Goal: Task Accomplishment & Management: Manage account settings

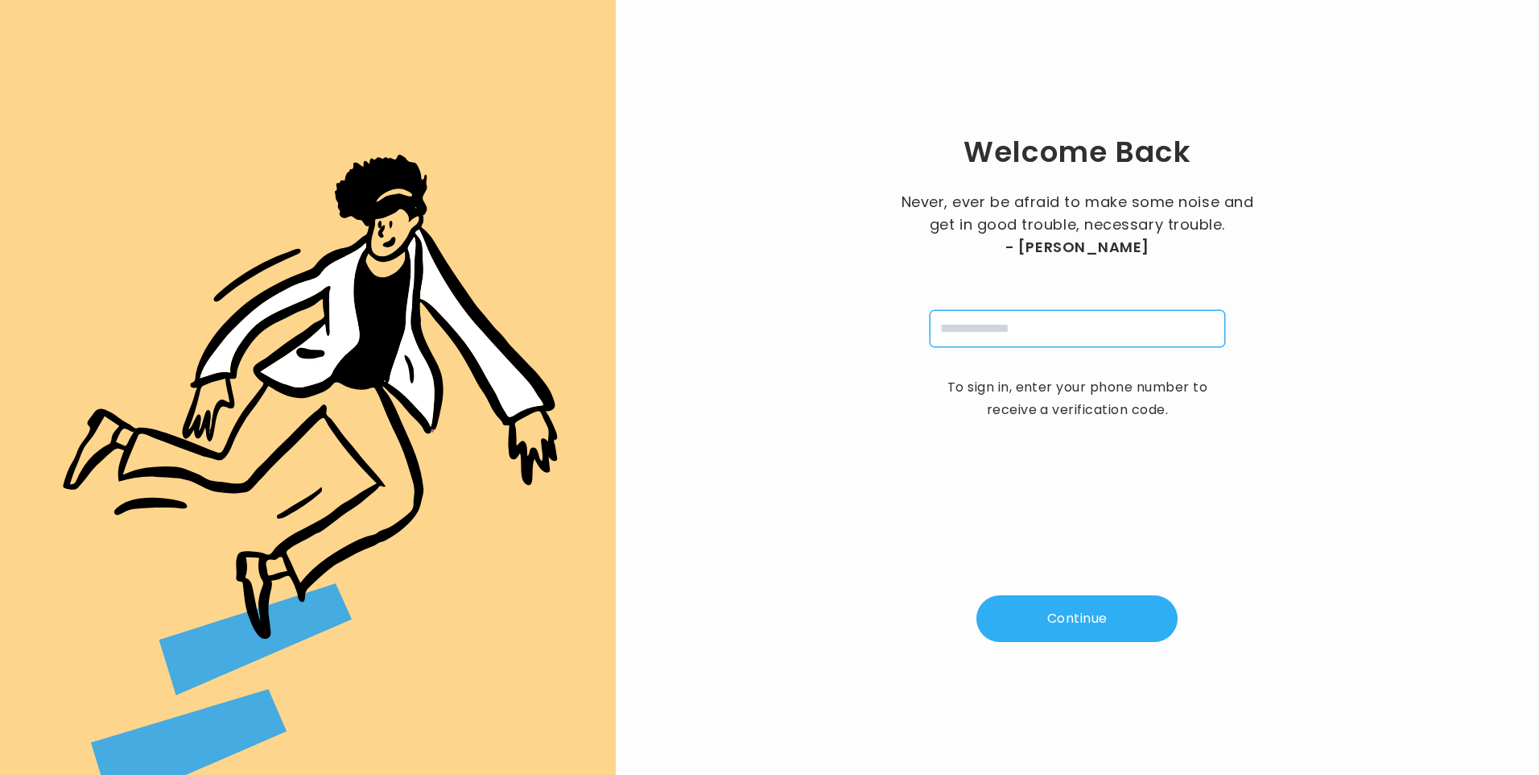
click at [959, 334] on input "tel" at bounding box center [1077, 328] width 295 height 37
type input "**********"
click at [1059, 621] on button "Continue" at bounding box center [1077, 618] width 201 height 47
type input "*"
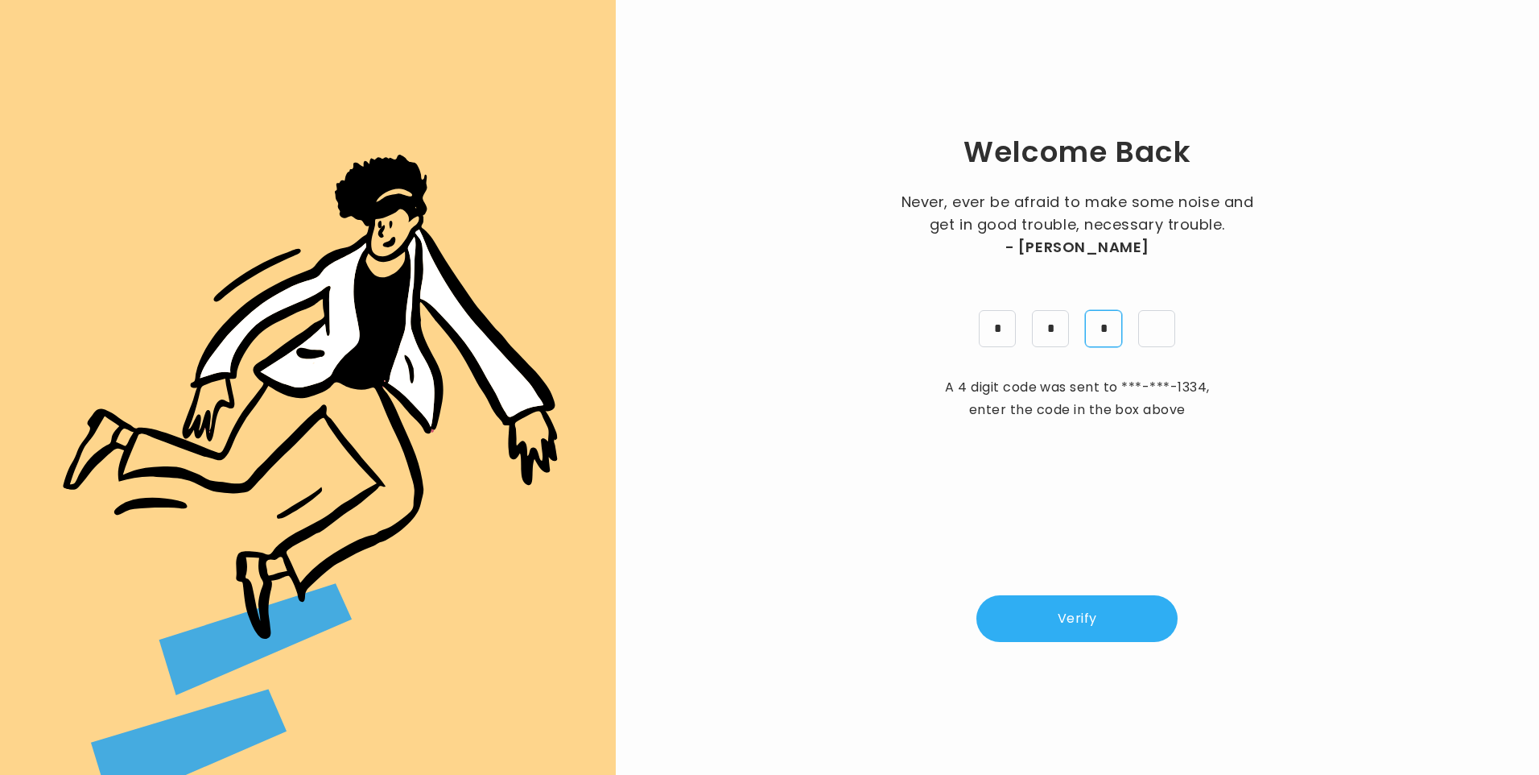
type input "*"
click at [1058, 626] on button "Verify" at bounding box center [1077, 618] width 201 height 47
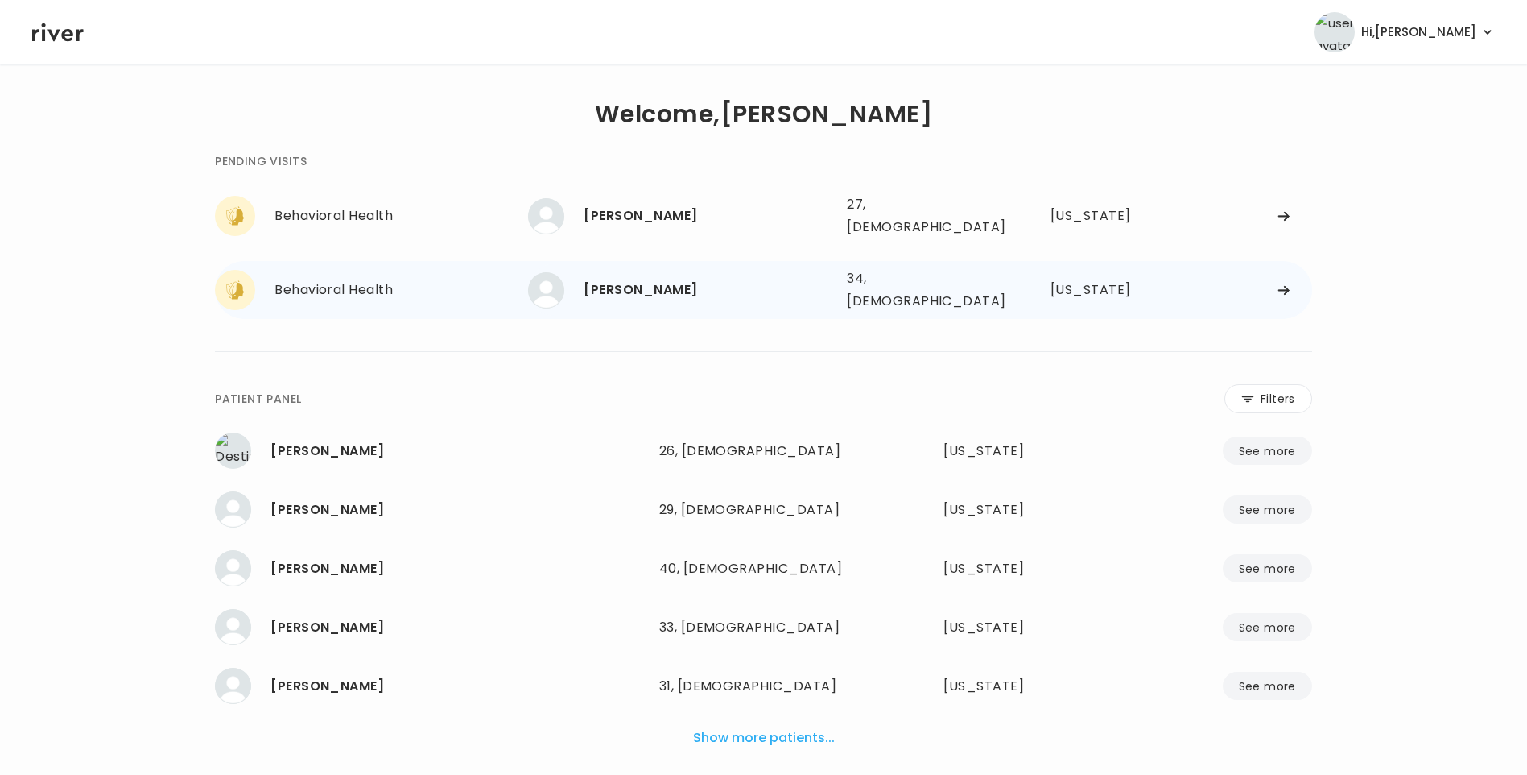
click at [663, 279] on div "[PERSON_NAME]" at bounding box center [709, 290] width 250 height 23
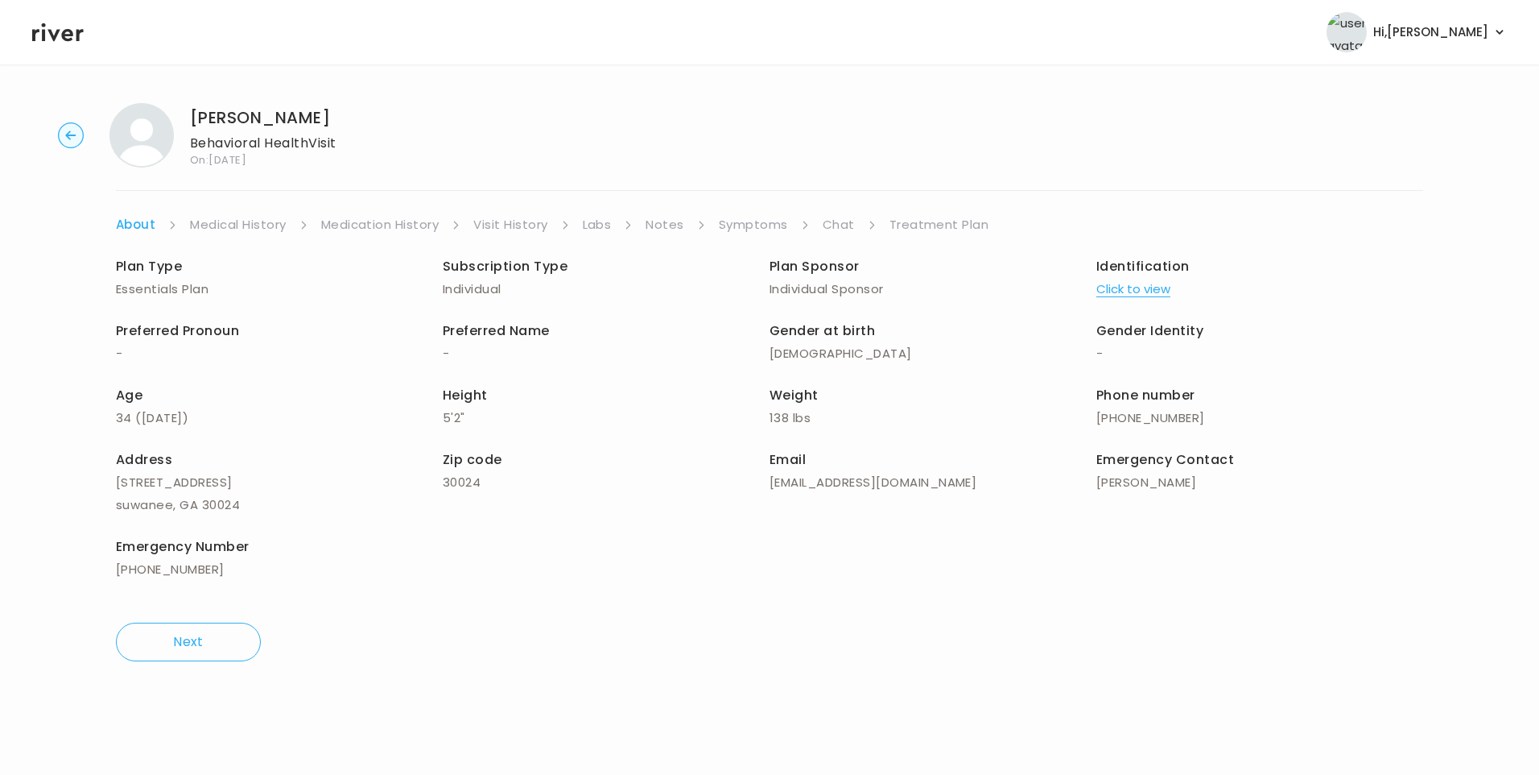
click at [834, 226] on link "Chat" at bounding box center [839, 224] width 32 height 23
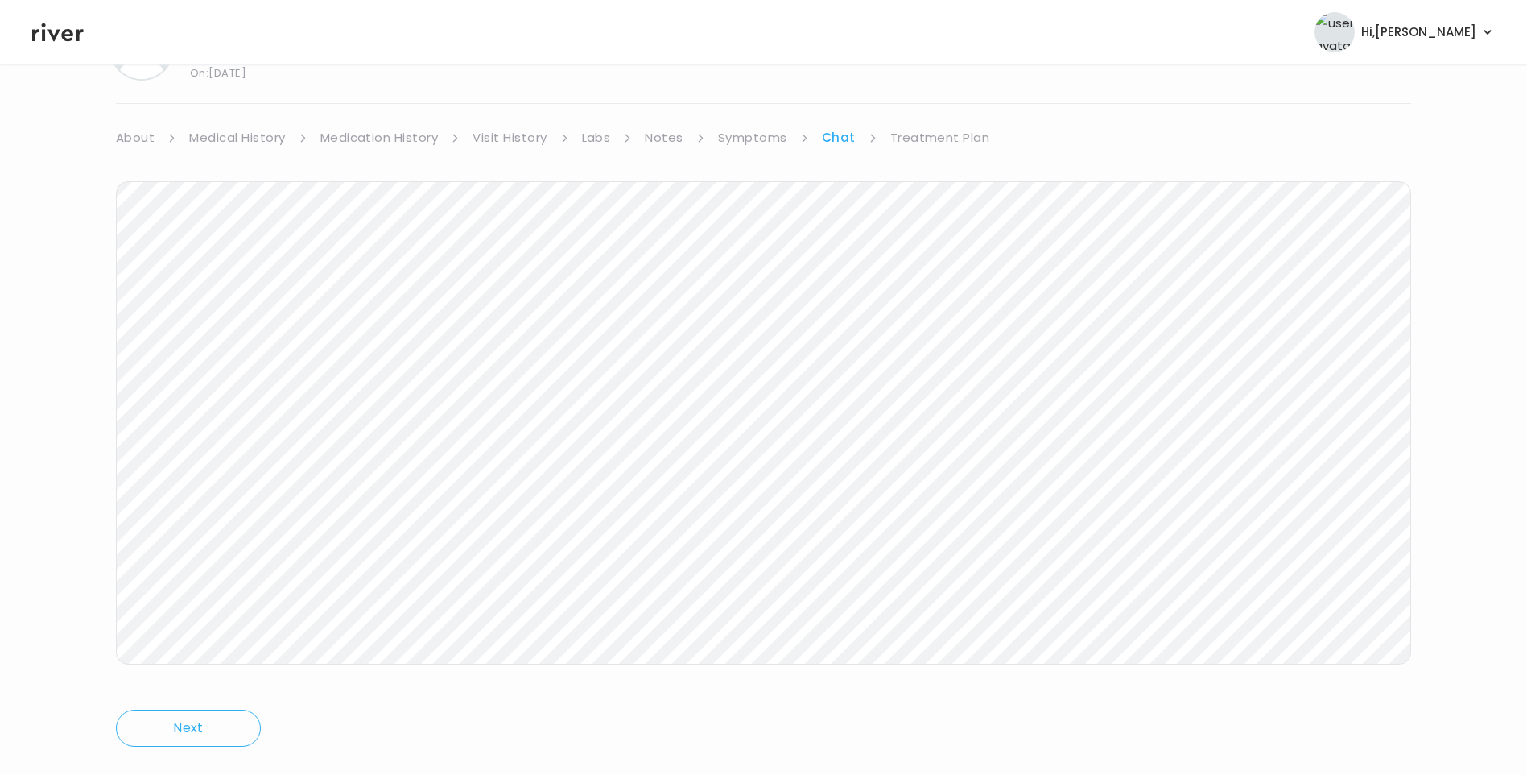
scroll to position [120, 0]
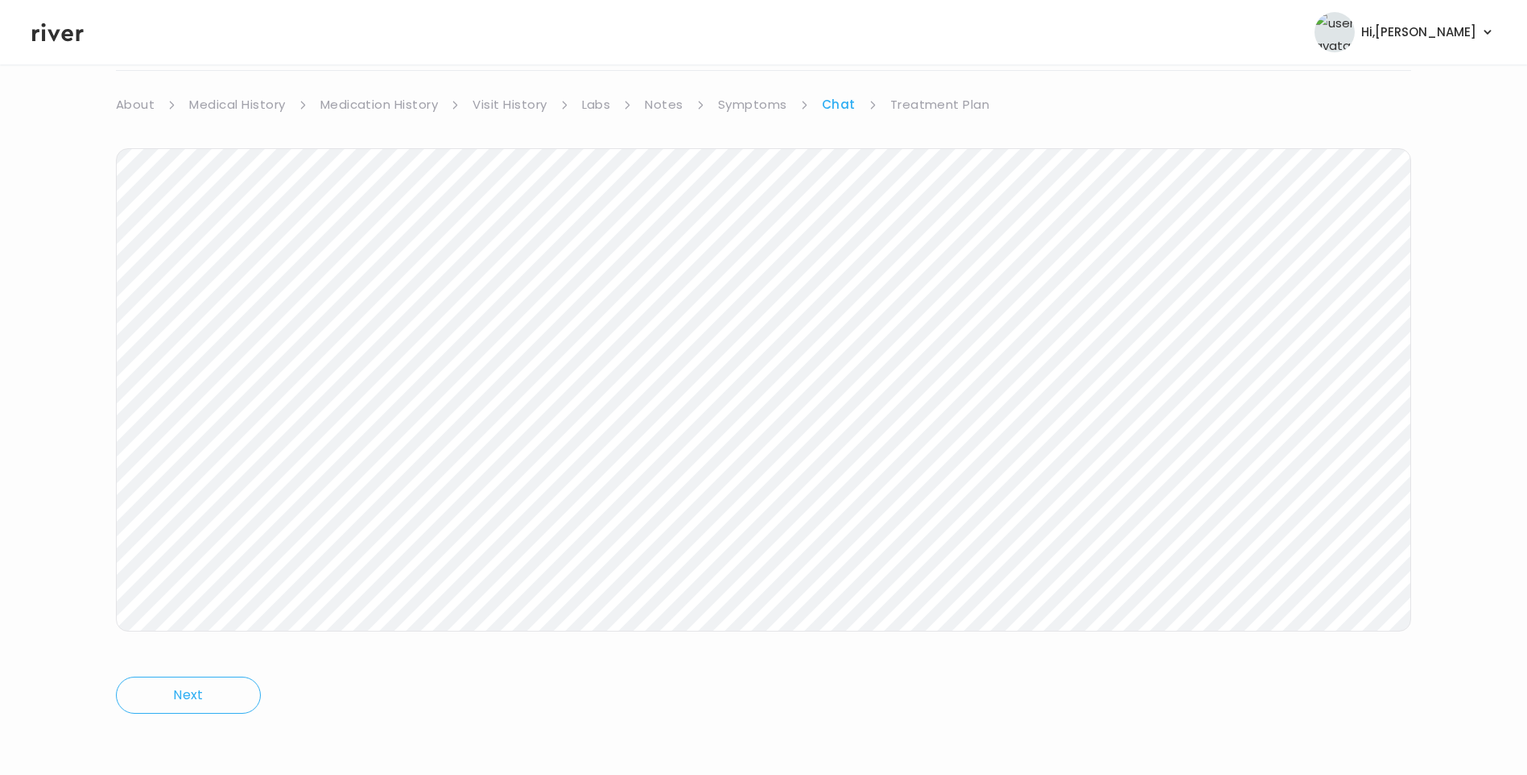
click at [64, 29] on icon at bounding box center [58, 32] width 52 height 24
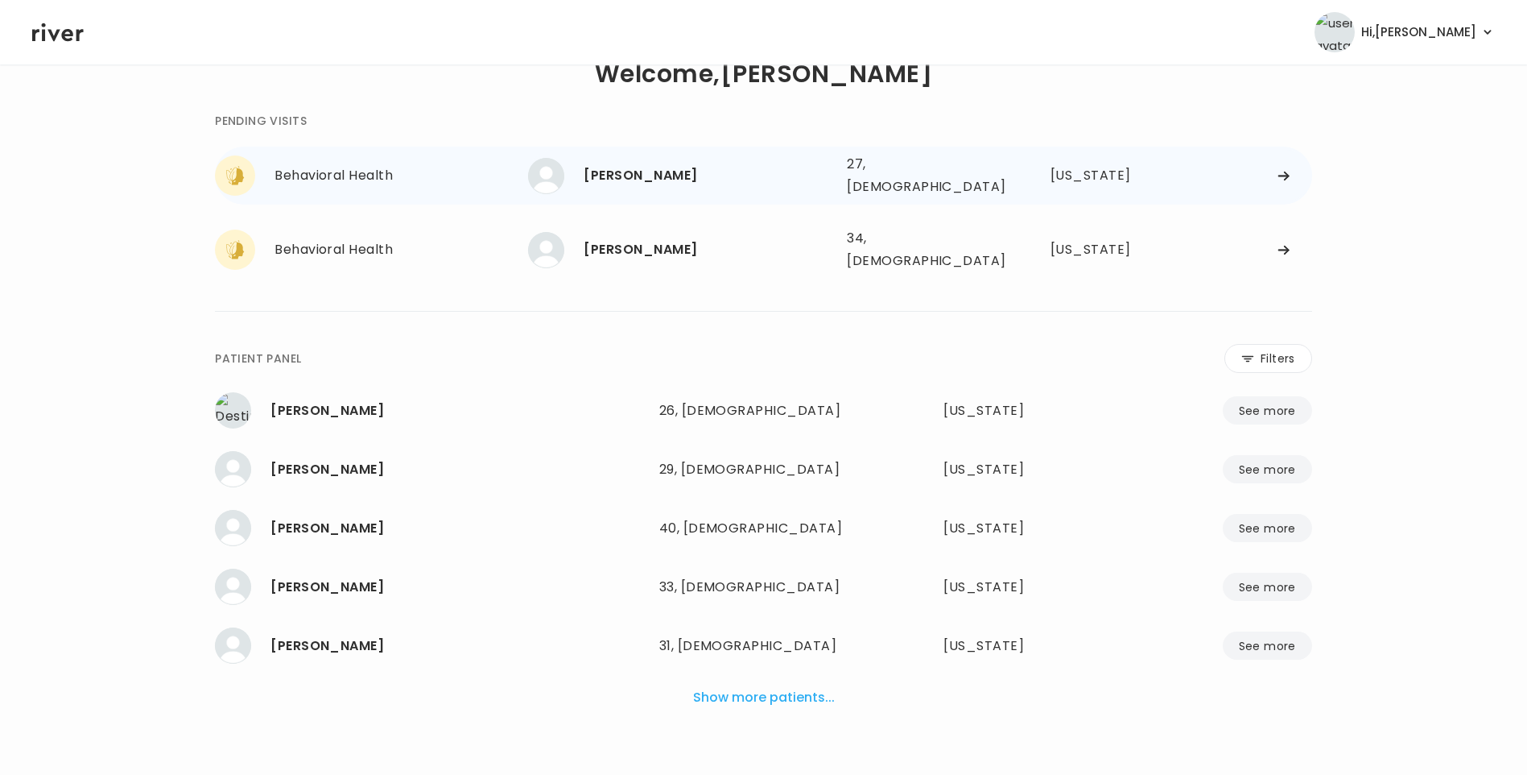
click at [688, 185] on div "BARBARA TONER 27, Female See more" at bounding box center [681, 176] width 306 height 36
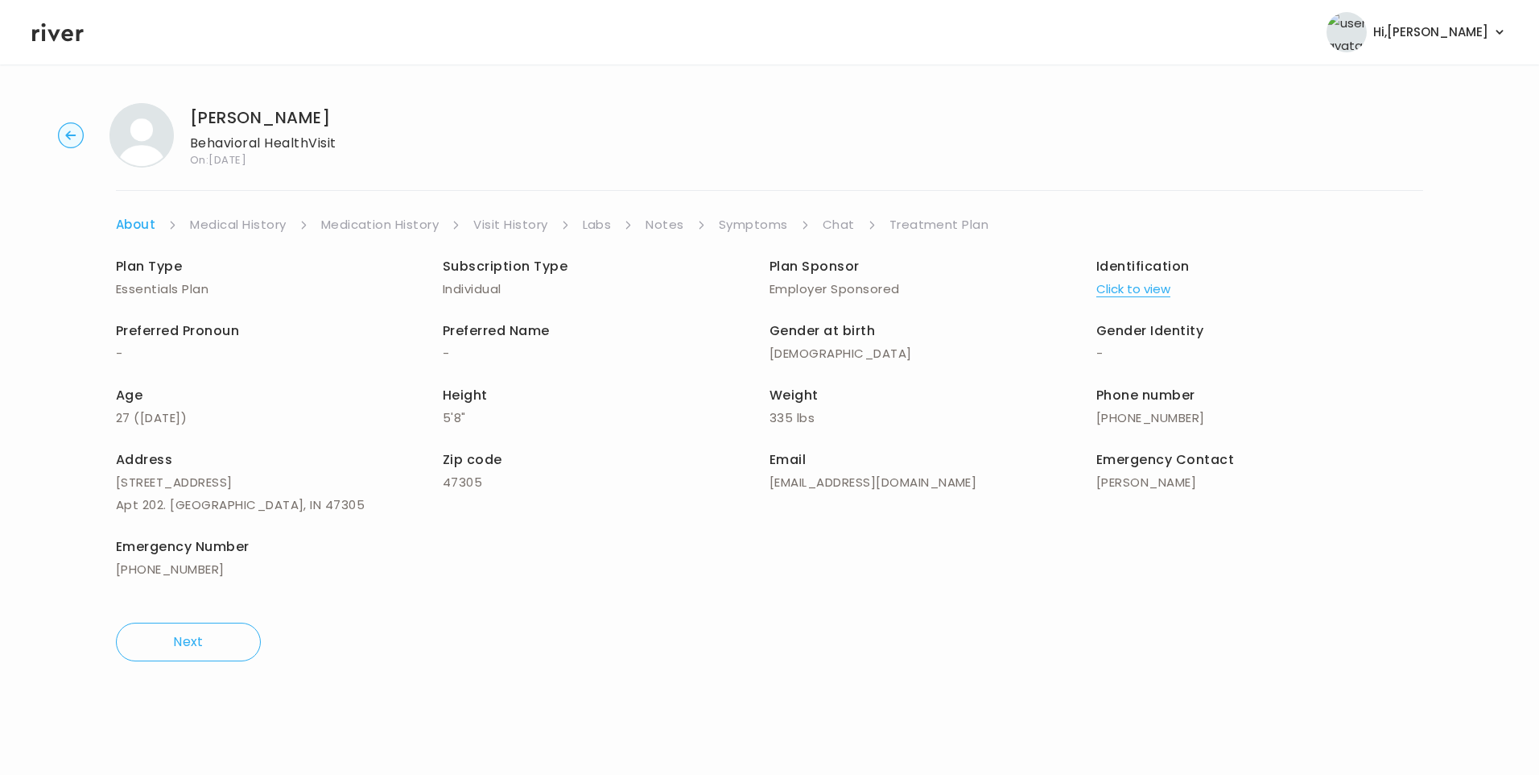
click at [841, 221] on link "Chat" at bounding box center [839, 224] width 32 height 23
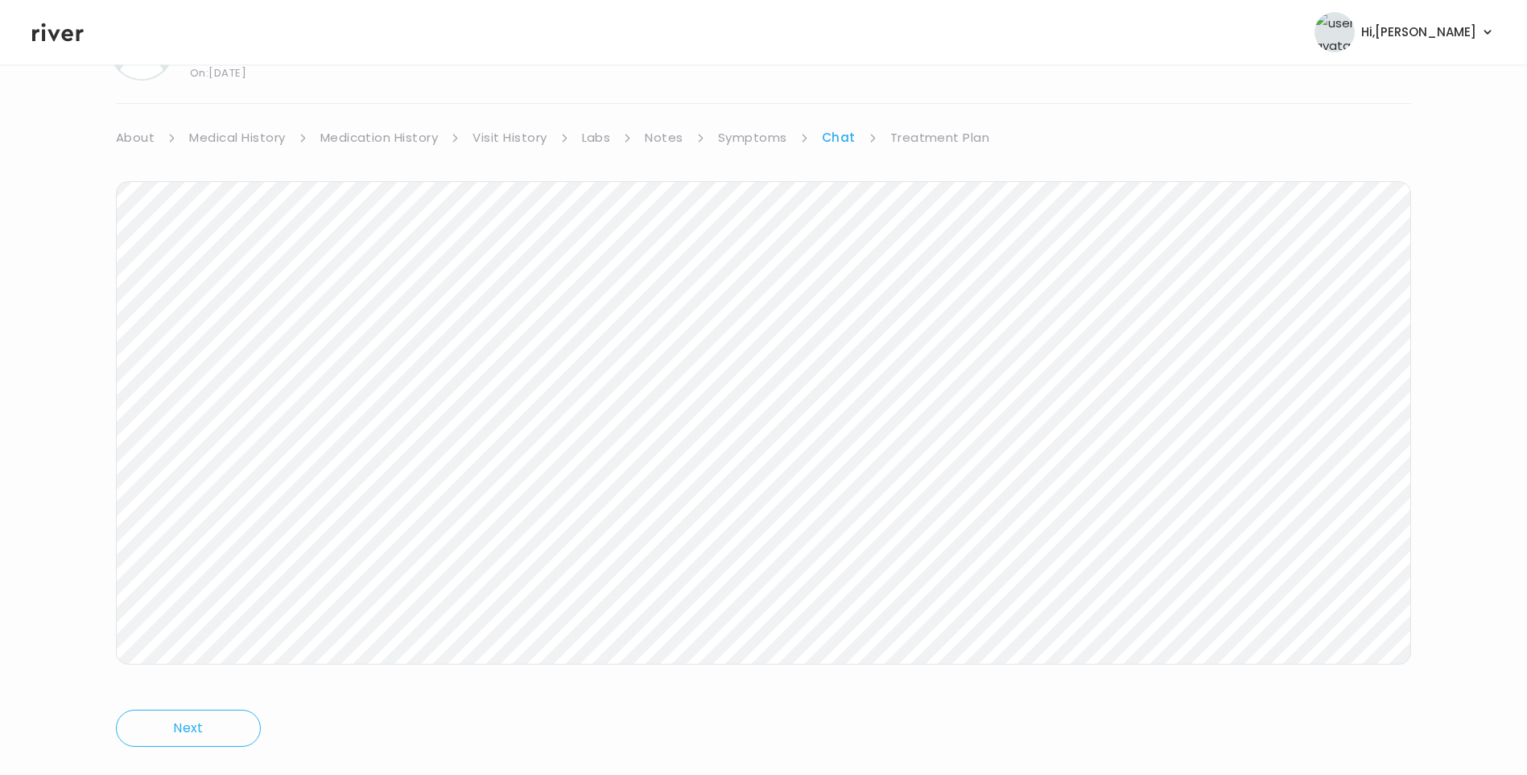
scroll to position [120, 0]
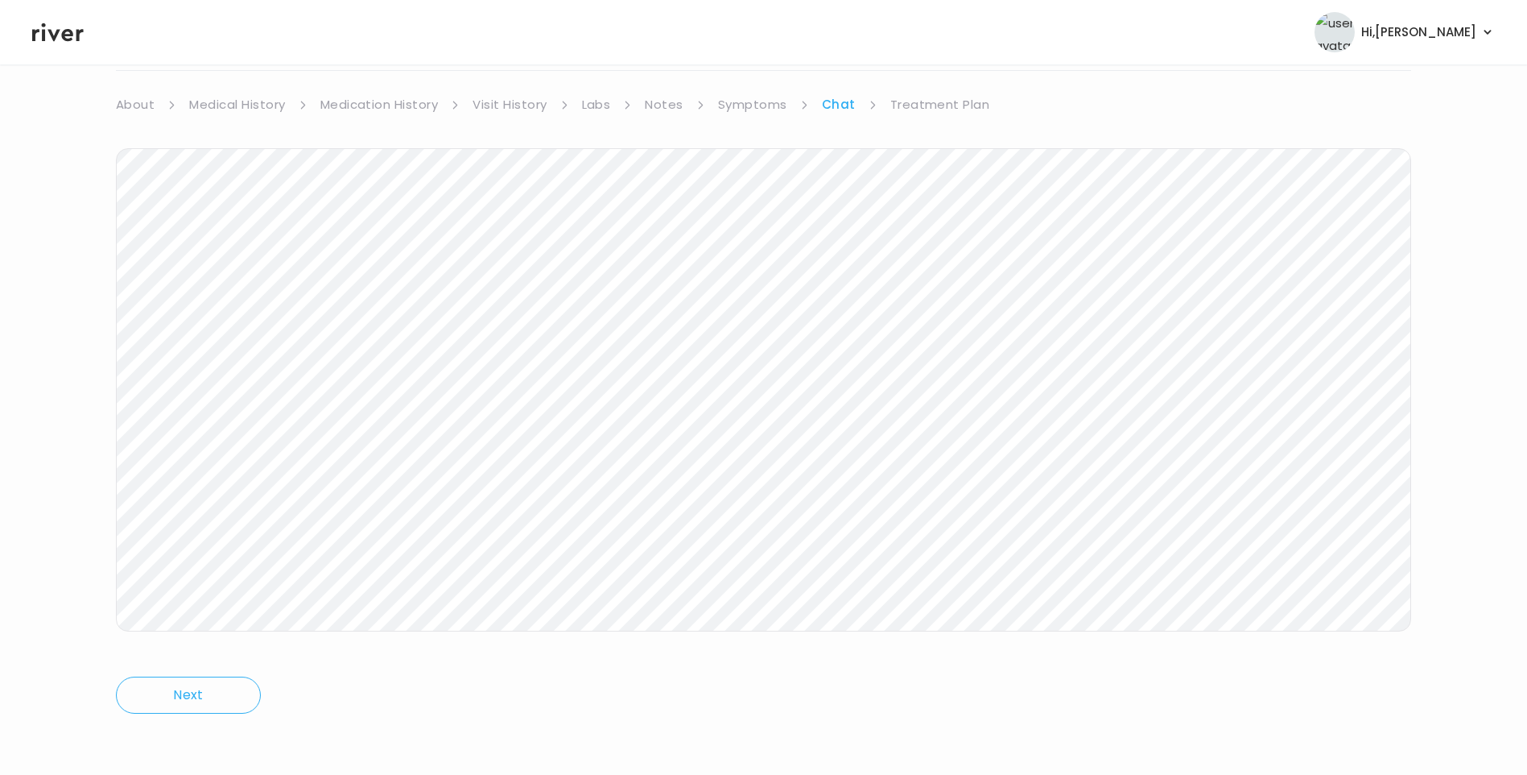
click at [61, 40] on icon at bounding box center [58, 32] width 52 height 24
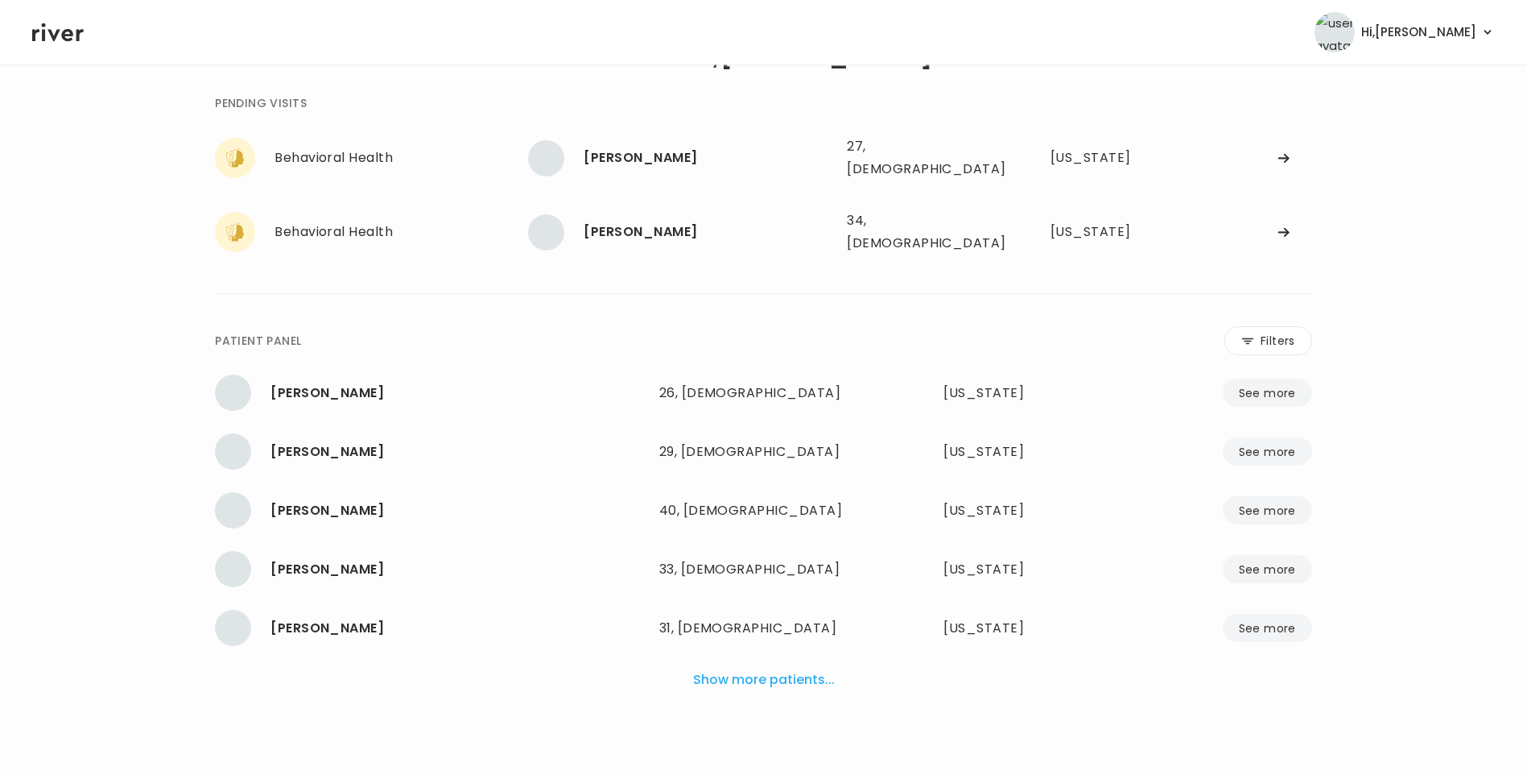
scroll to position [40, 0]
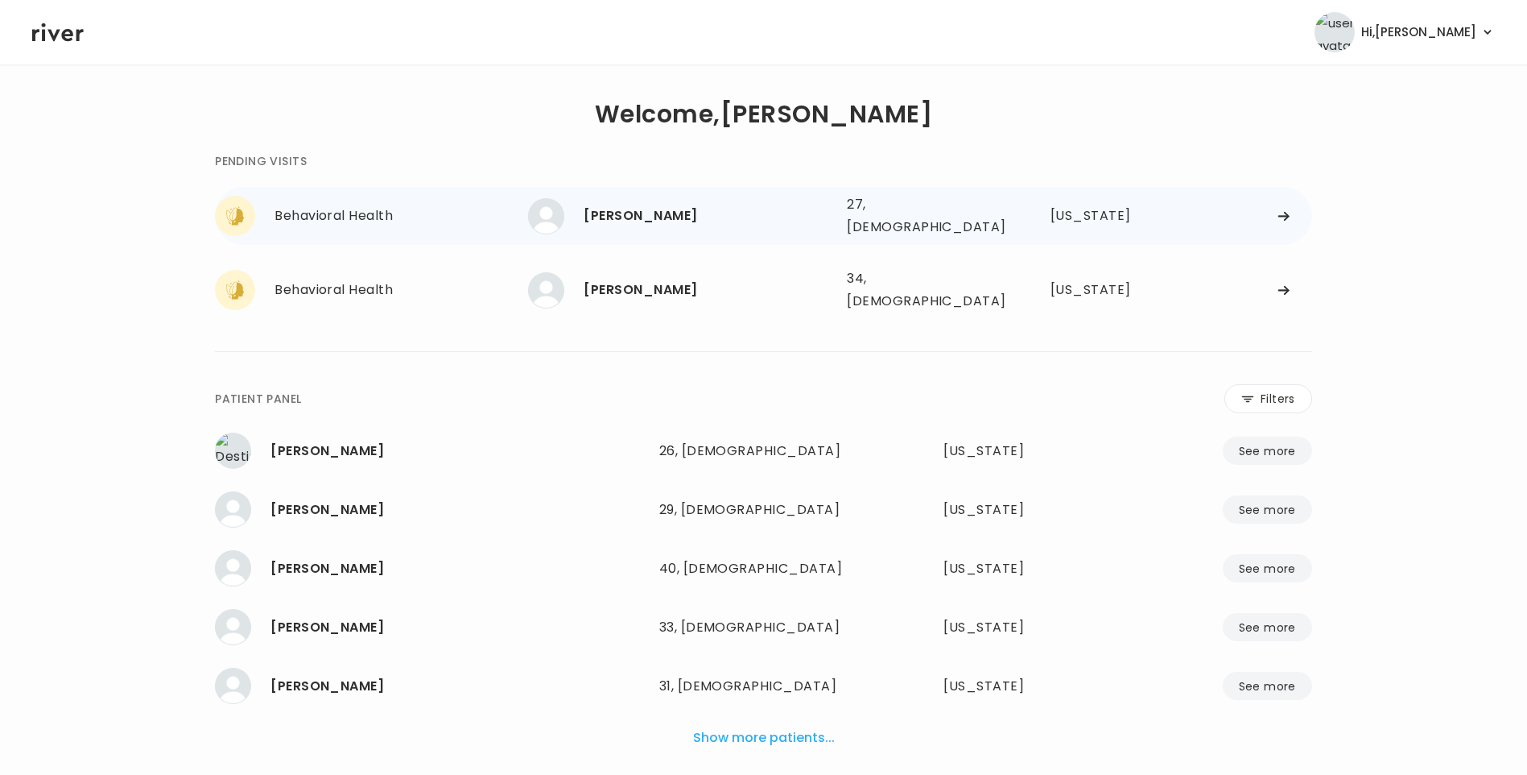
click at [699, 225] on div "[PERSON_NAME] 27, [DEMOGRAPHIC_DATA] See more" at bounding box center [681, 216] width 306 height 36
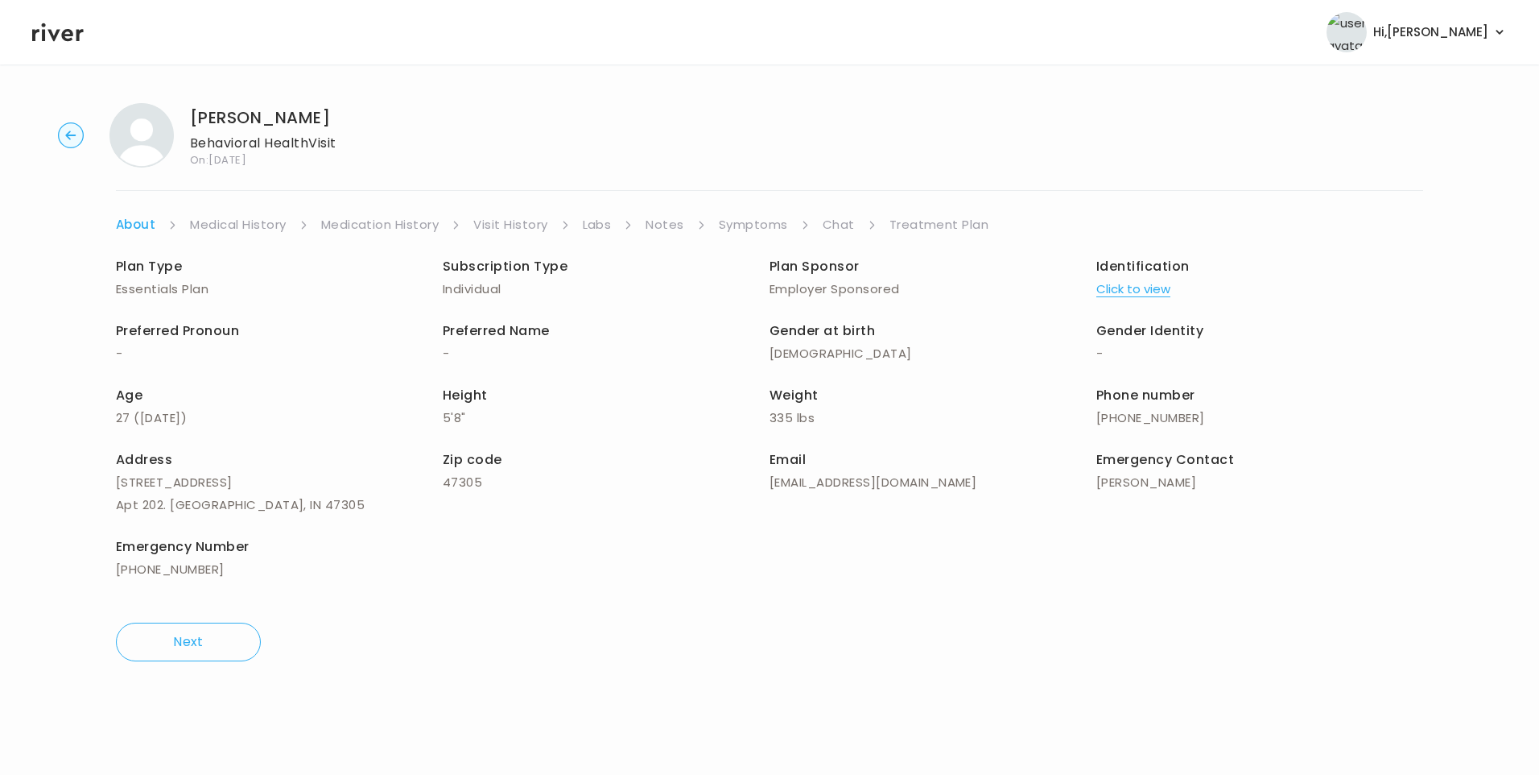
click at [825, 219] on link "Chat" at bounding box center [839, 224] width 32 height 23
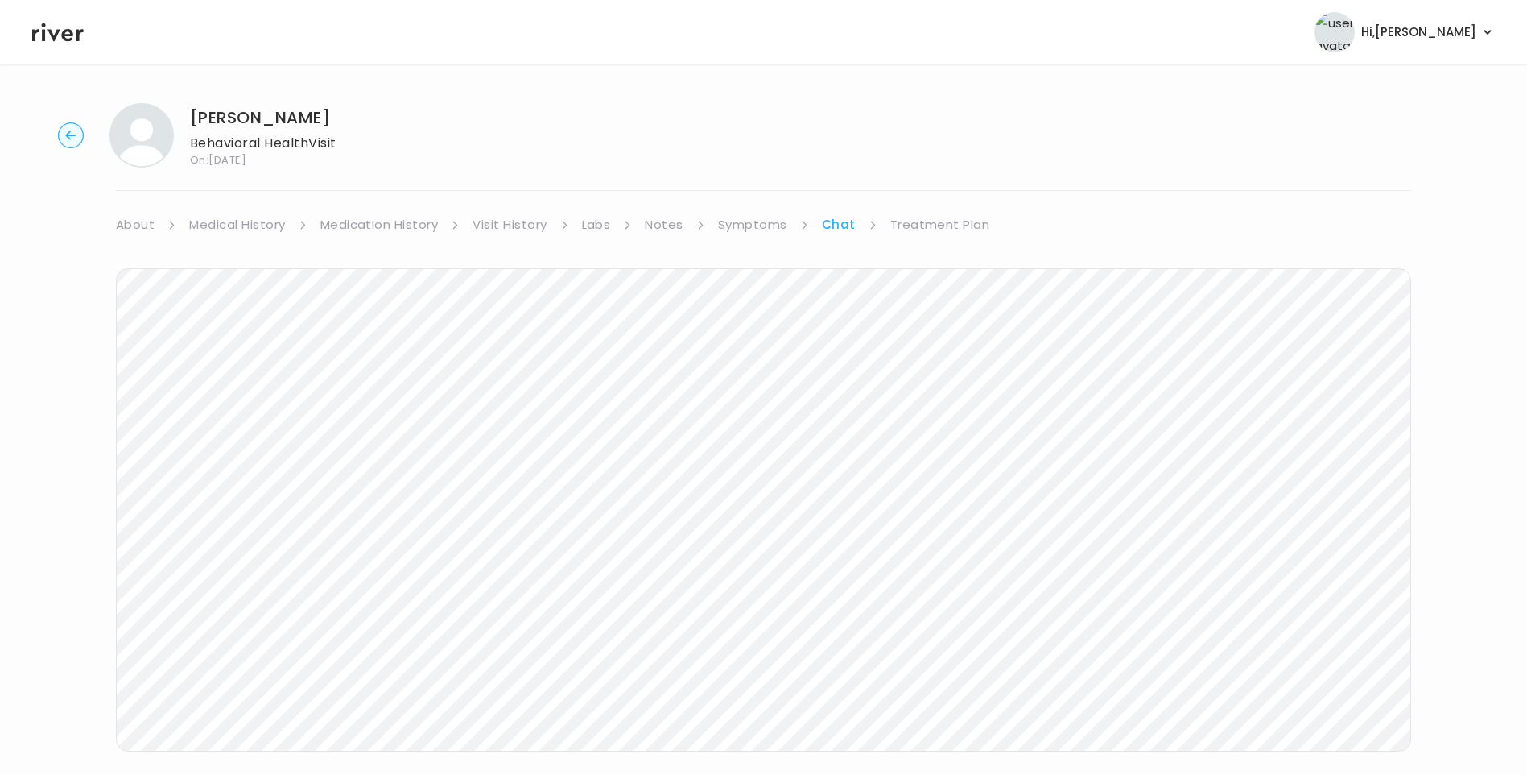
scroll to position [6, 0]
click at [50, 32] on icon at bounding box center [58, 32] width 52 height 19
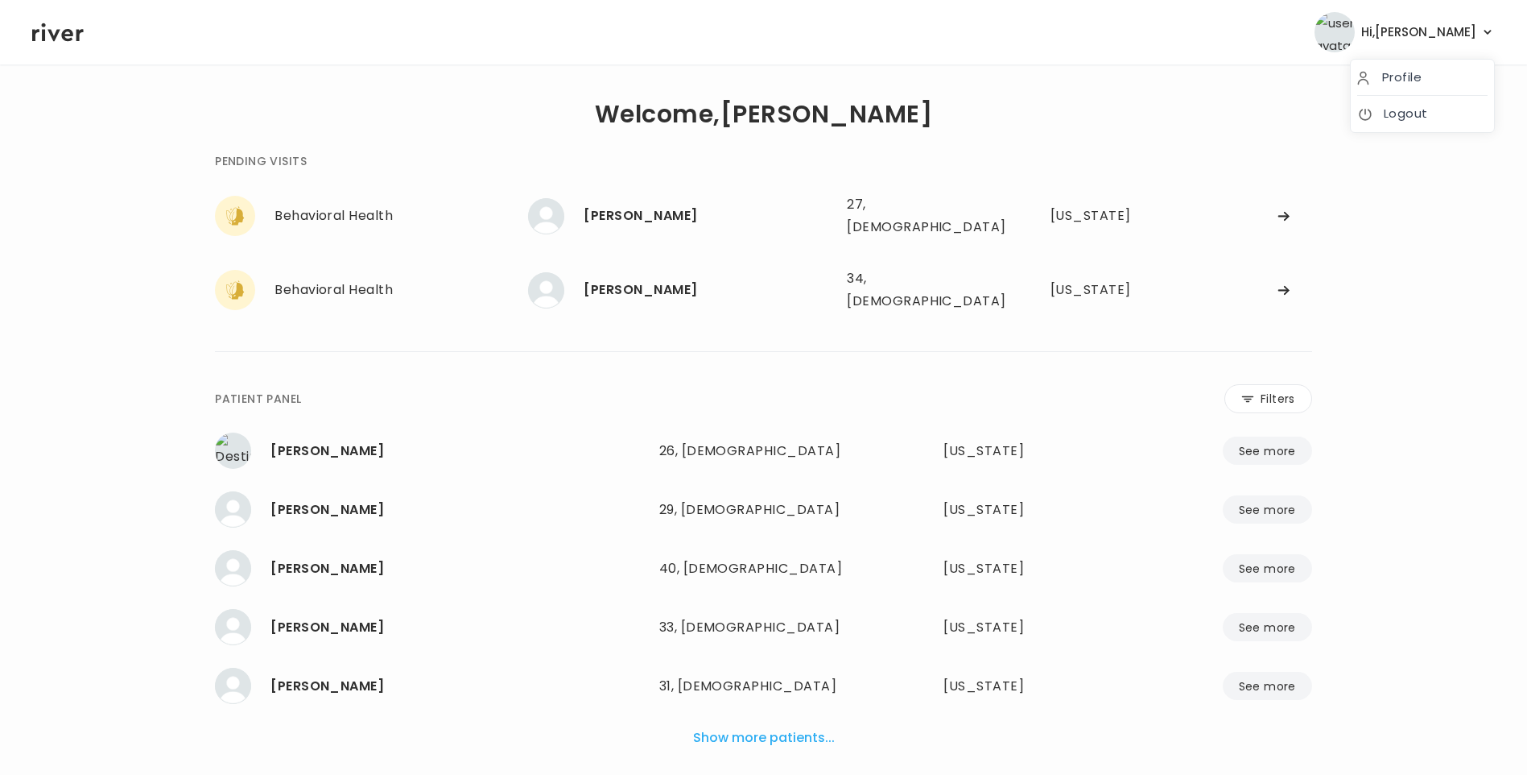
click at [1448, 35] on span "Hi, Lisa" at bounding box center [1418, 32] width 115 height 23
drag, startPoint x: 1460, startPoint y: 36, endPoint x: 1453, endPoint y: 72, distance: 36.8
click at [1460, 37] on span "Hi, Lisa" at bounding box center [1418, 32] width 115 height 23
click at [1423, 118] on link "Logout" at bounding box center [1422, 113] width 130 height 23
